Goal: Answer question/provide support

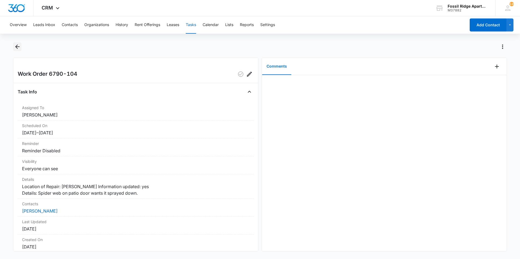
click at [20, 47] on icon "Back" at bounding box center [17, 46] width 7 height 7
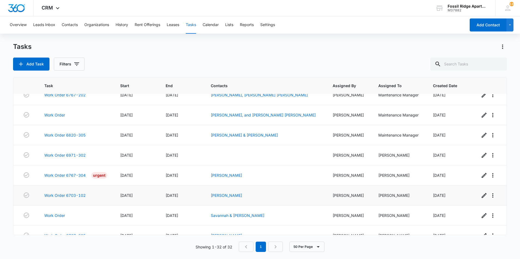
drag, startPoint x: 151, startPoint y: 164, endPoint x: 166, endPoint y: 183, distance: 24.4
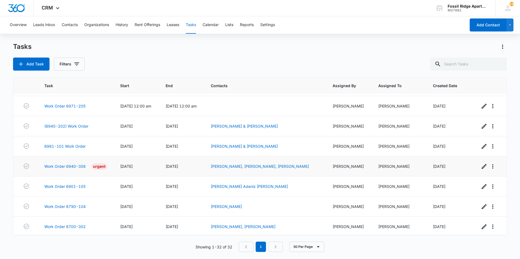
scroll to position [502, 0]
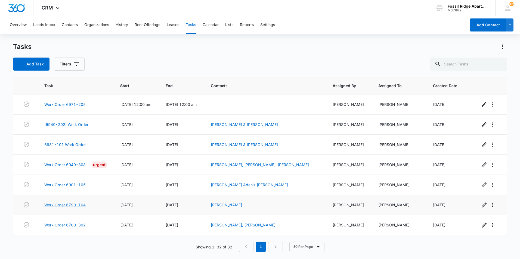
click at [74, 204] on link "Work Order 6790-104" at bounding box center [64, 205] width 41 height 6
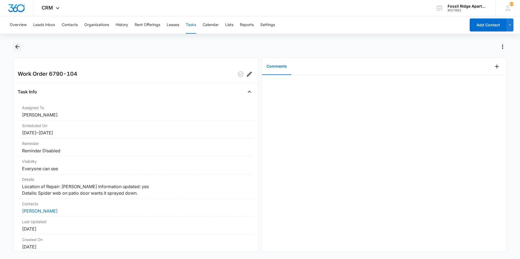
click at [20, 49] on icon "Back" at bounding box center [17, 46] width 7 height 7
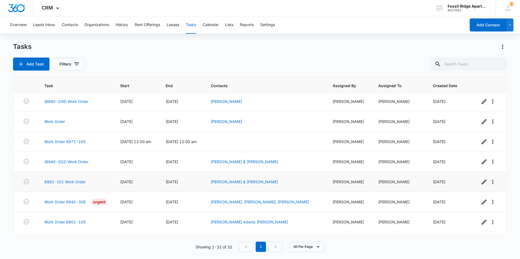
scroll to position [502, 0]
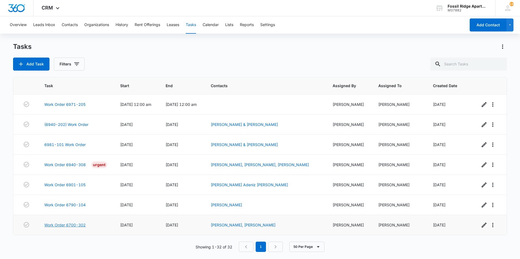
click at [71, 224] on link "Work Order 6700-302" at bounding box center [64, 225] width 41 height 6
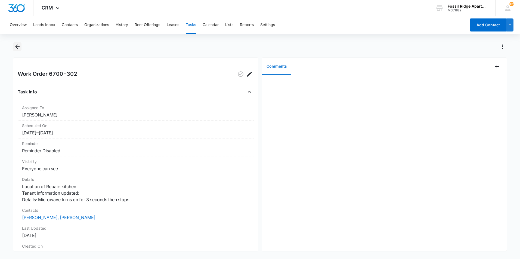
click at [15, 48] on icon "Back" at bounding box center [17, 46] width 7 height 7
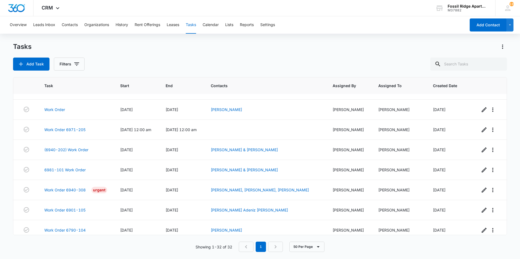
scroll to position [502, 0]
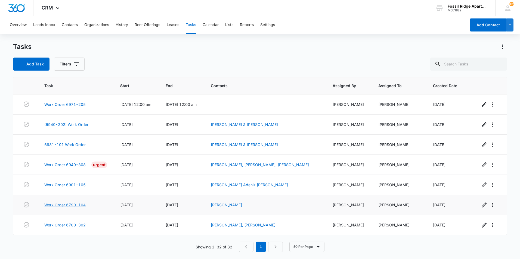
click at [59, 205] on link "Work Order 6790-104" at bounding box center [64, 205] width 41 height 6
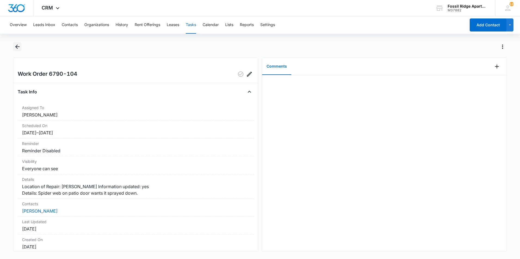
click at [17, 45] on icon "Back" at bounding box center [17, 47] width 4 height 4
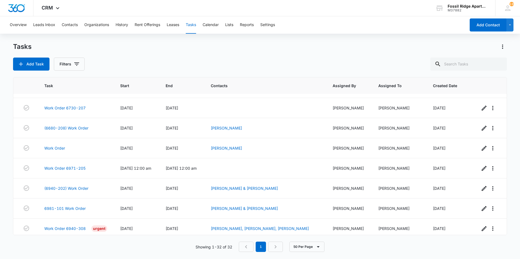
scroll to position [502, 0]
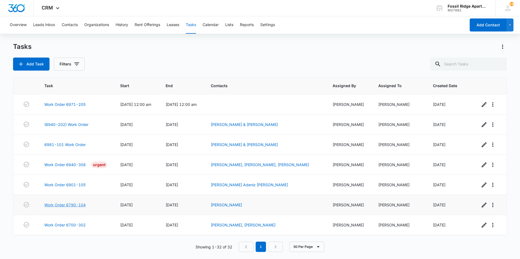
click at [60, 205] on link "Work Order 6790-104" at bounding box center [64, 205] width 41 height 6
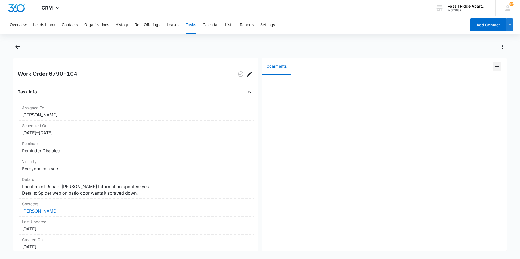
click at [496, 66] on button "Add Comment" at bounding box center [496, 66] width 9 height 9
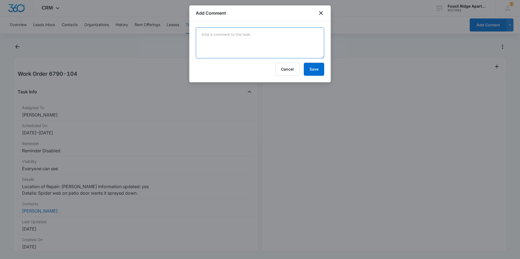
drag, startPoint x: 241, startPoint y: 49, endPoint x: 248, endPoint y: 45, distance: 7.8
click at [242, 49] on textarea at bounding box center [260, 42] width 128 height 31
type textarea "Old town pest control will be out Friday."
click at [305, 67] on button "Save" at bounding box center [313, 69] width 20 height 13
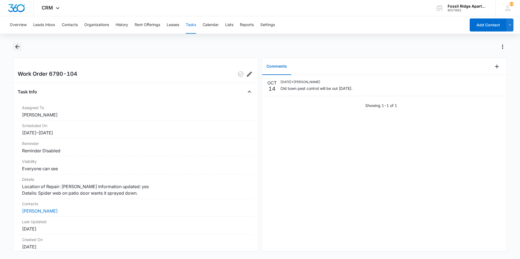
click at [16, 48] on icon "Back" at bounding box center [17, 47] width 4 height 4
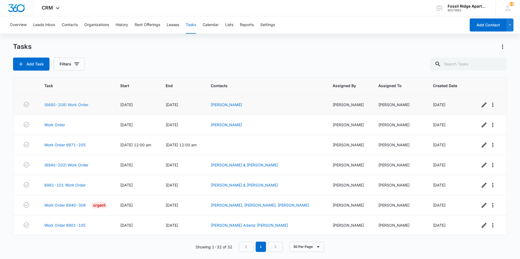
scroll to position [502, 0]
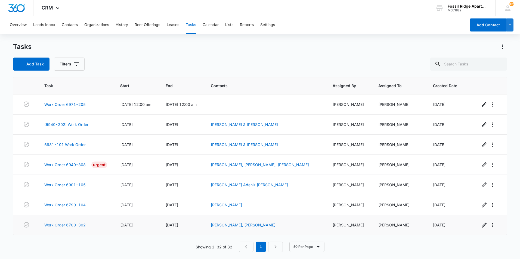
click at [83, 226] on link "Work Order 6700-302" at bounding box center [64, 225] width 41 height 6
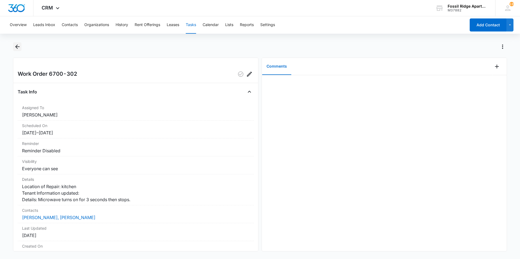
click at [19, 46] on icon "Back" at bounding box center [17, 46] width 7 height 7
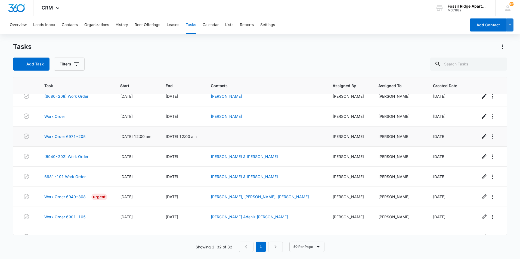
scroll to position [502, 0]
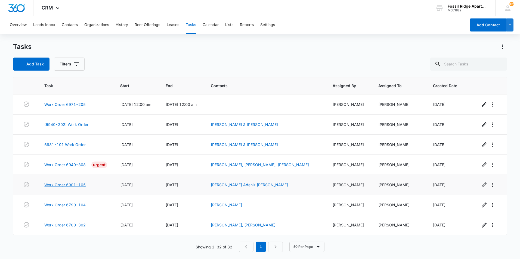
click at [57, 184] on link "Work Order 6901-105" at bounding box center [64, 185] width 41 height 6
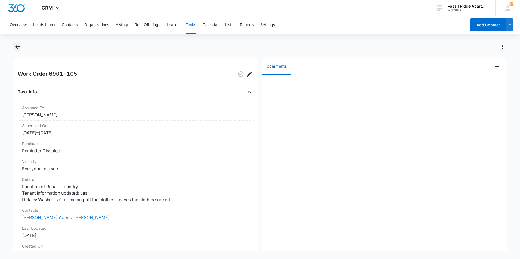
click at [17, 45] on icon "Back" at bounding box center [17, 46] width 7 height 7
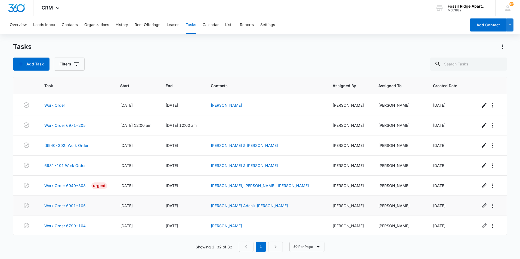
scroll to position [502, 0]
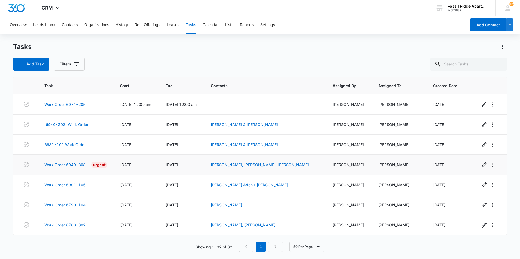
click at [62, 161] on td "Work Order 6940-308 Urgent" at bounding box center [76, 165] width 76 height 20
click at [62, 165] on link "Work Order 6940-308" at bounding box center [64, 165] width 41 height 6
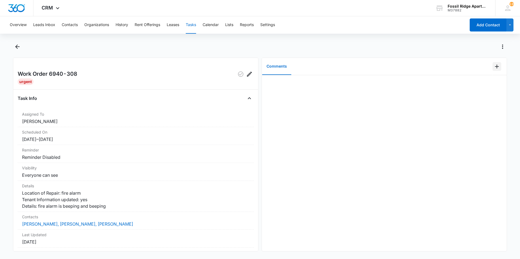
click at [493, 67] on icon "Add Comment" at bounding box center [496, 66] width 7 height 7
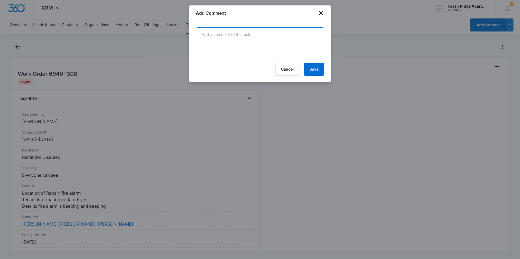
click at [213, 33] on textarea at bounding box center [260, 42] width 128 height 31
type textarea "Swapped out smoke alarm with a new one."
click at [314, 67] on button "Save" at bounding box center [313, 69] width 20 height 13
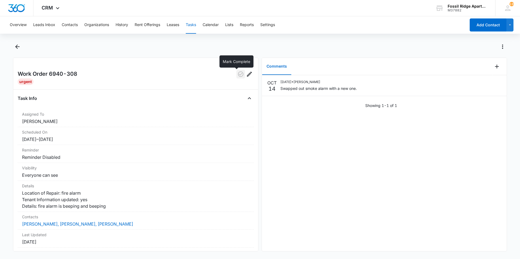
click at [237, 75] on icon "button" at bounding box center [240, 74] width 7 height 7
click at [17, 51] on button "Back" at bounding box center [17, 46] width 8 height 9
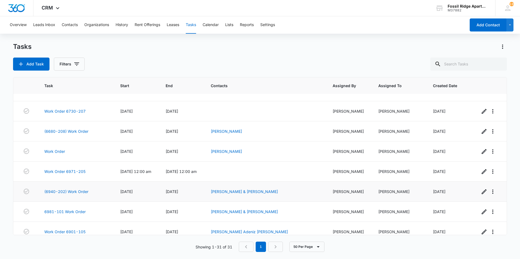
scroll to position [482, 0]
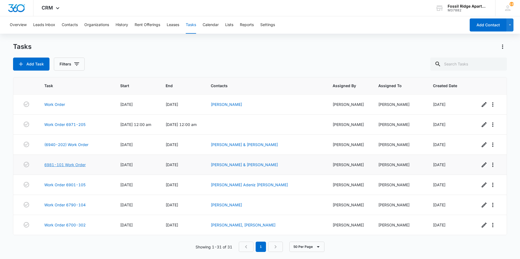
click at [80, 164] on link "6981-101 Work Order" at bounding box center [64, 165] width 41 height 6
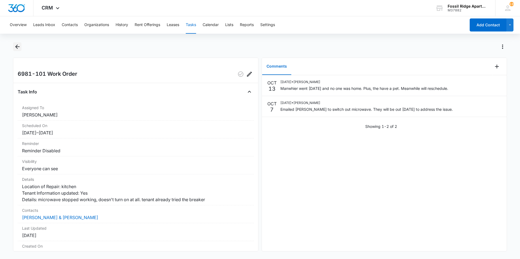
click at [20, 48] on icon "Back" at bounding box center [17, 46] width 7 height 7
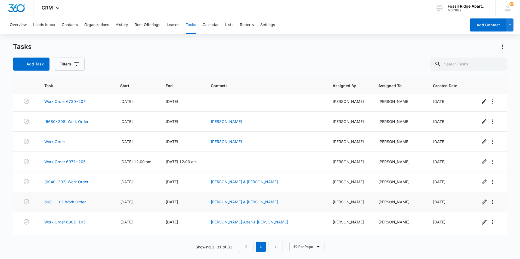
scroll to position [482, 0]
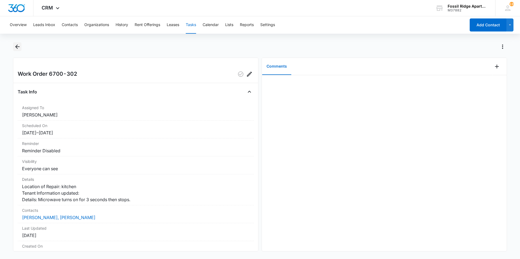
click at [15, 46] on icon "Back" at bounding box center [17, 46] width 7 height 7
